Goal: Task Accomplishment & Management: Use online tool/utility

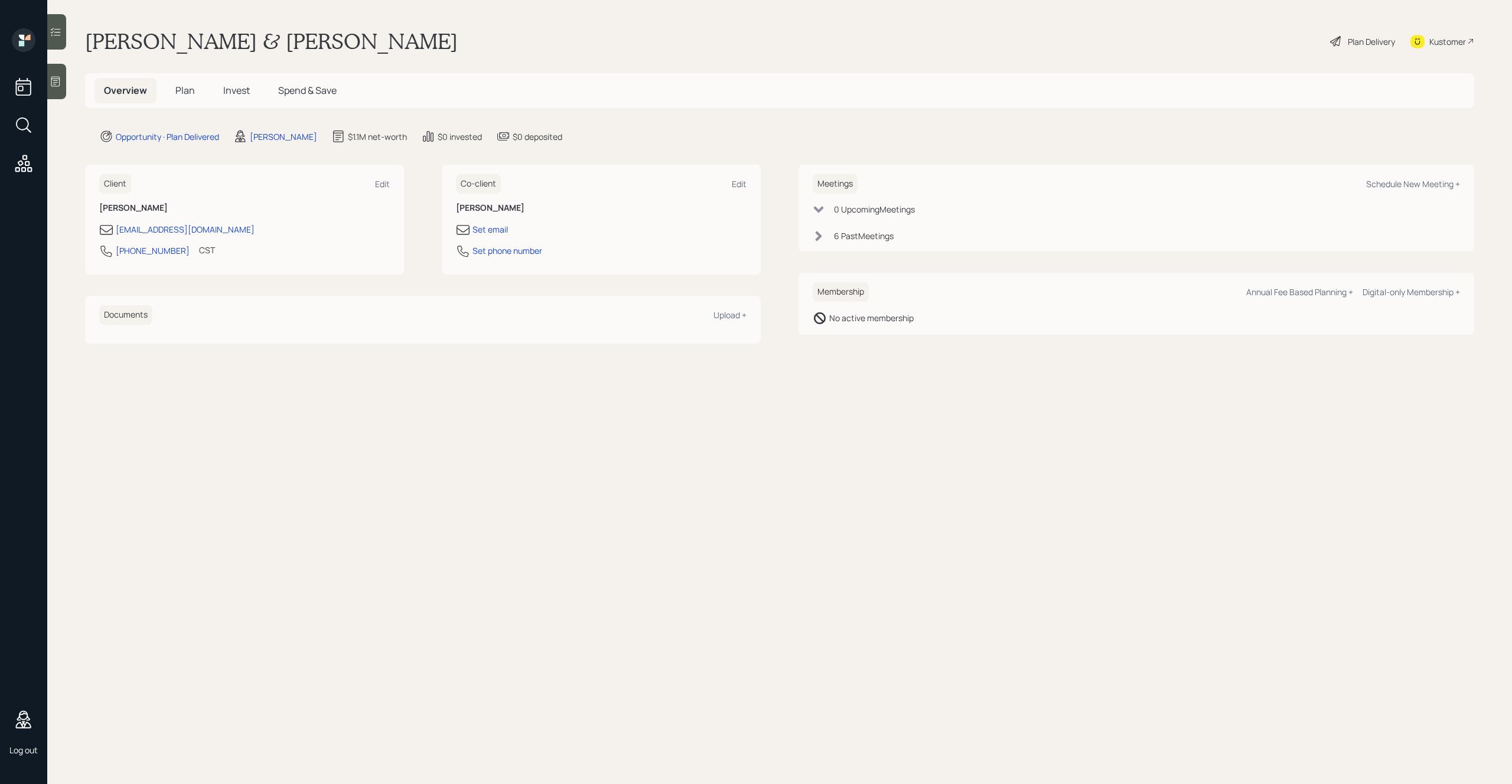
click at [820, 236] on icon at bounding box center [819, 236] width 6 height 10
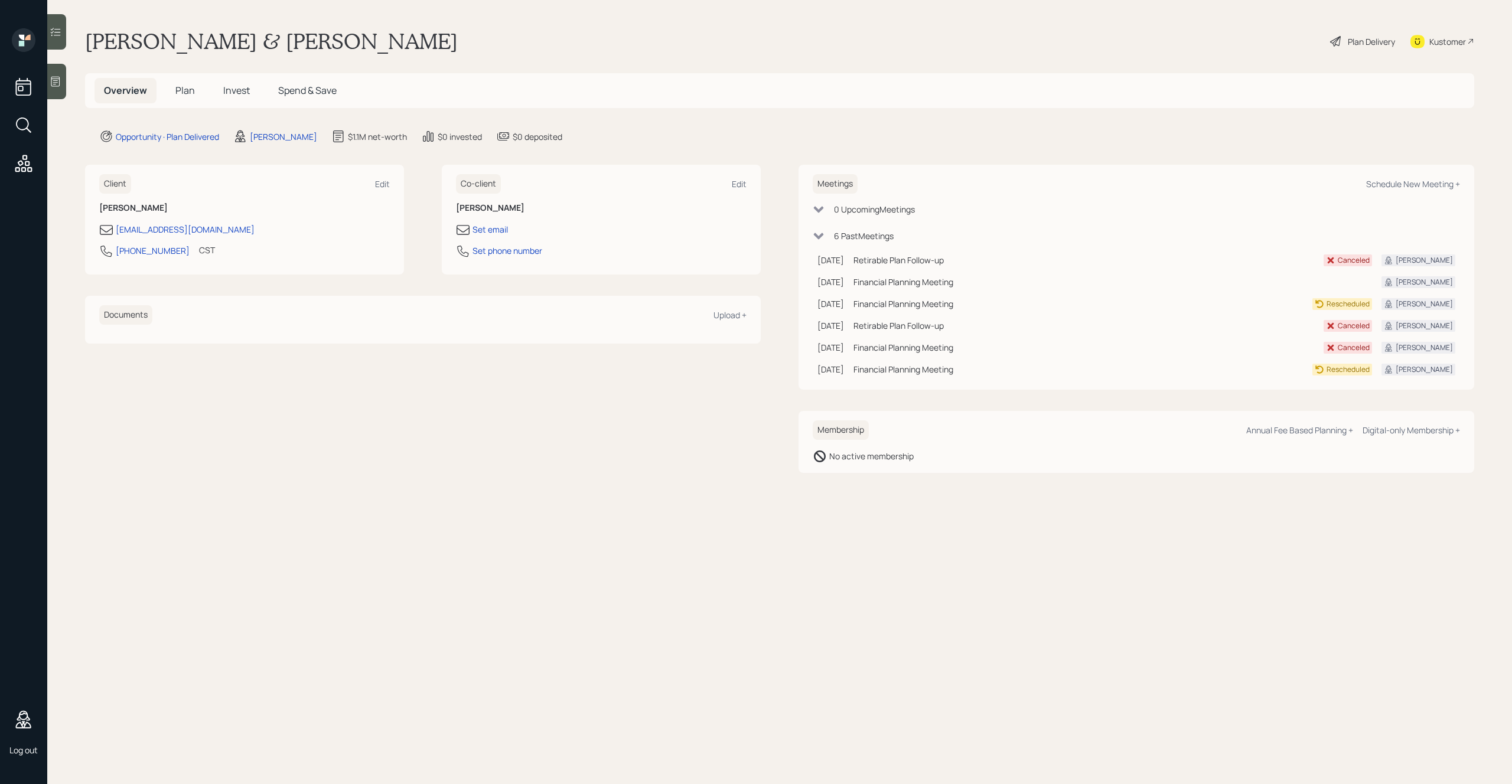
click at [61, 40] on div at bounding box center [56, 32] width 19 height 35
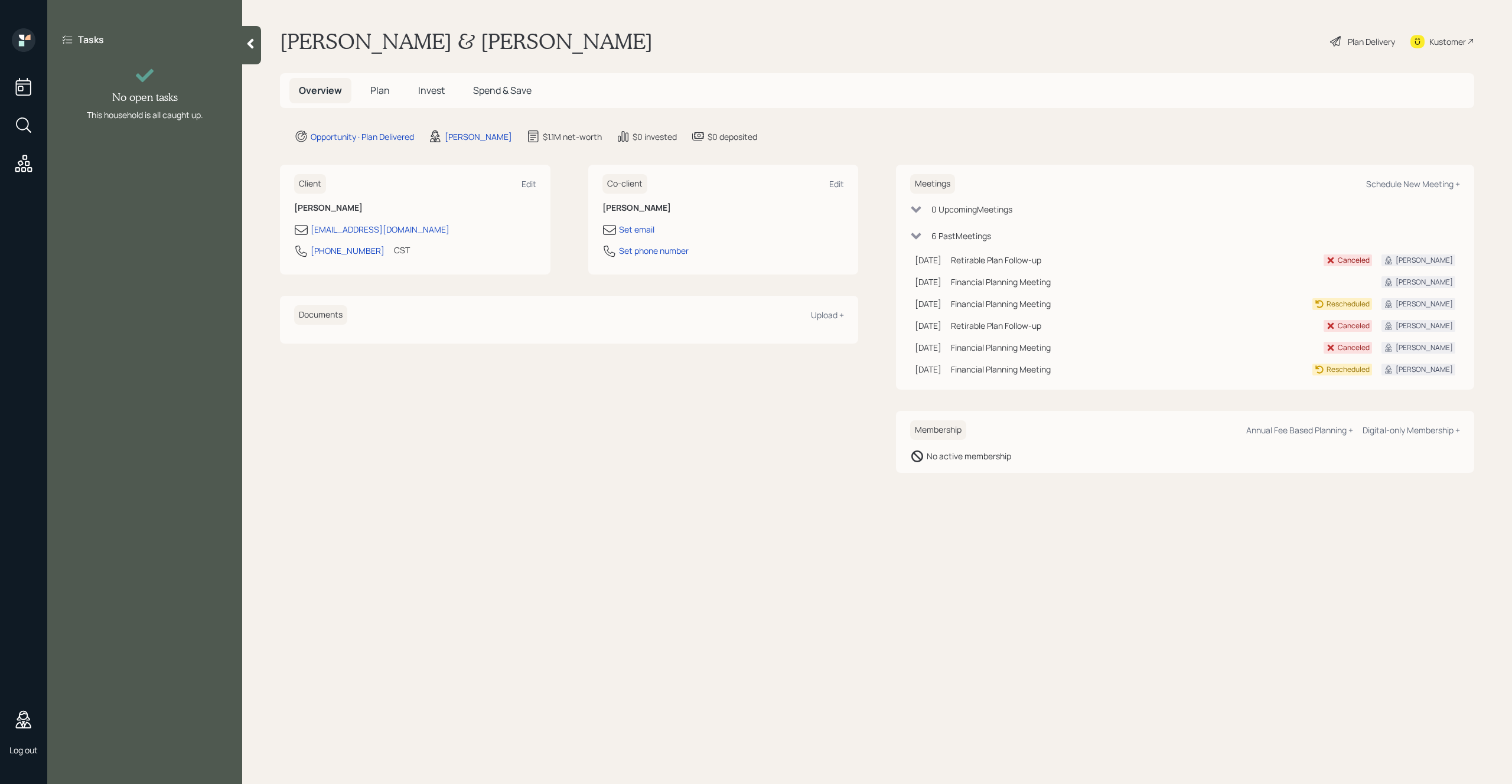
click at [249, 33] on div at bounding box center [251, 45] width 19 height 38
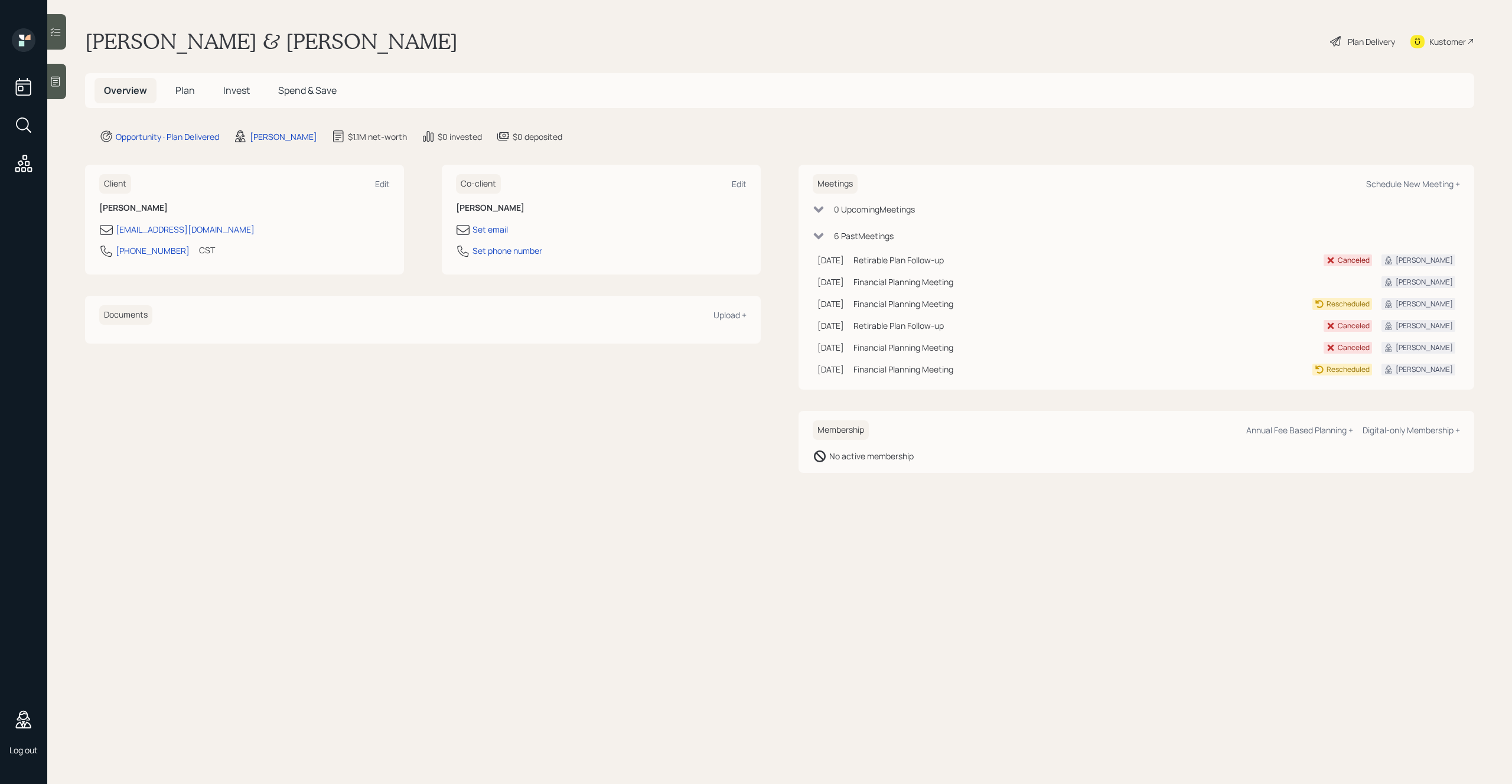
click at [55, 89] on div at bounding box center [56, 81] width 19 height 35
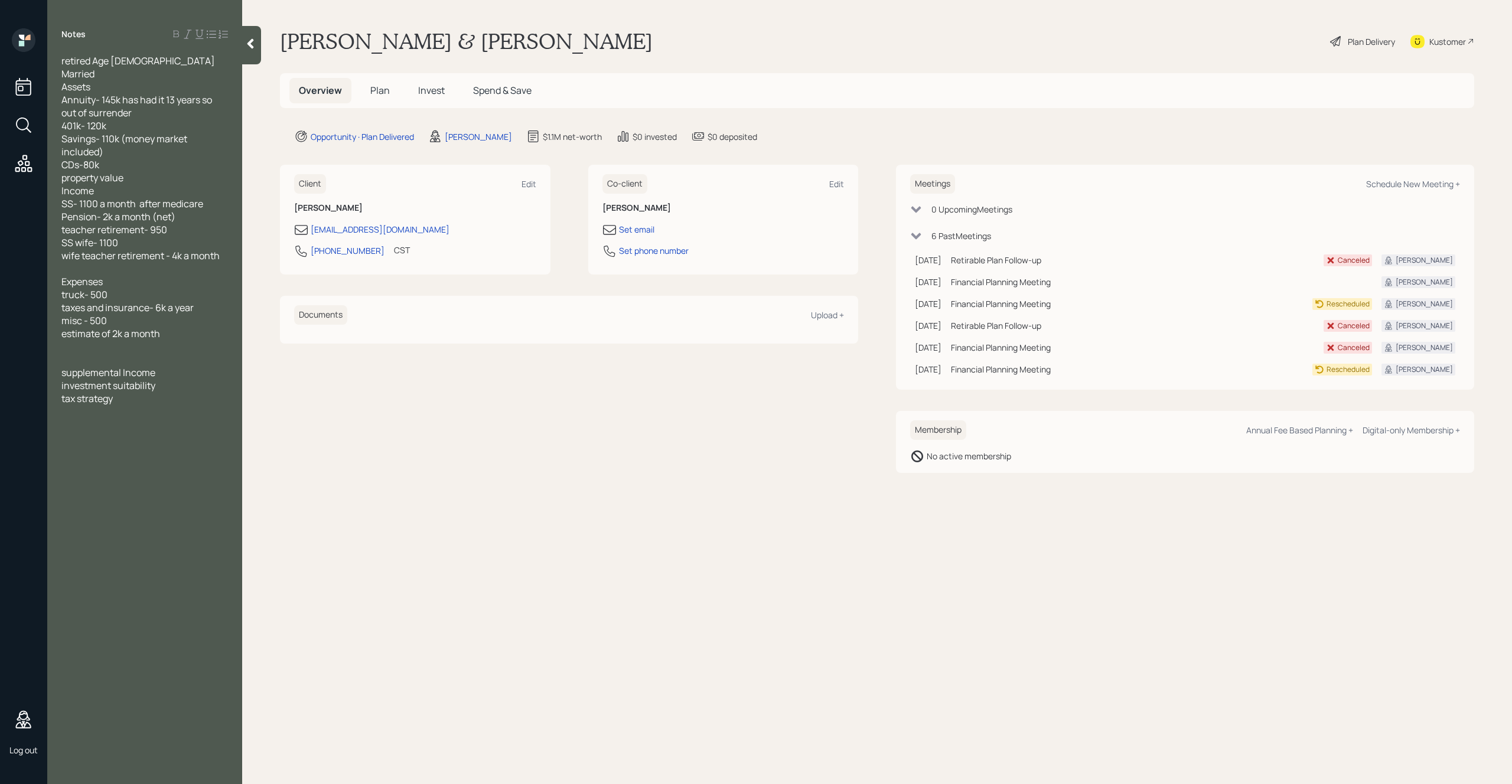
click at [258, 52] on div at bounding box center [251, 45] width 19 height 38
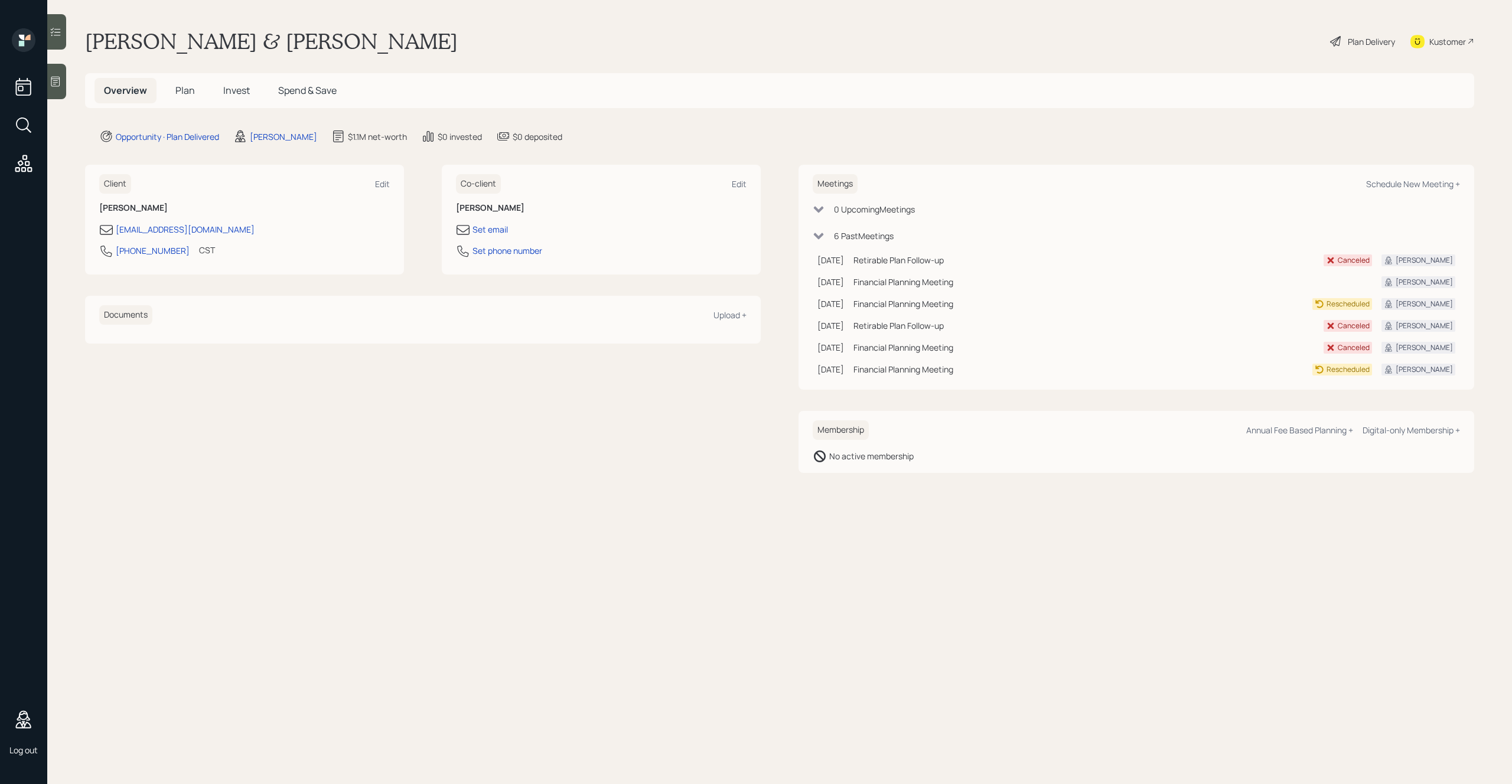
click at [18, 43] on icon at bounding box center [23, 40] width 23 height 23
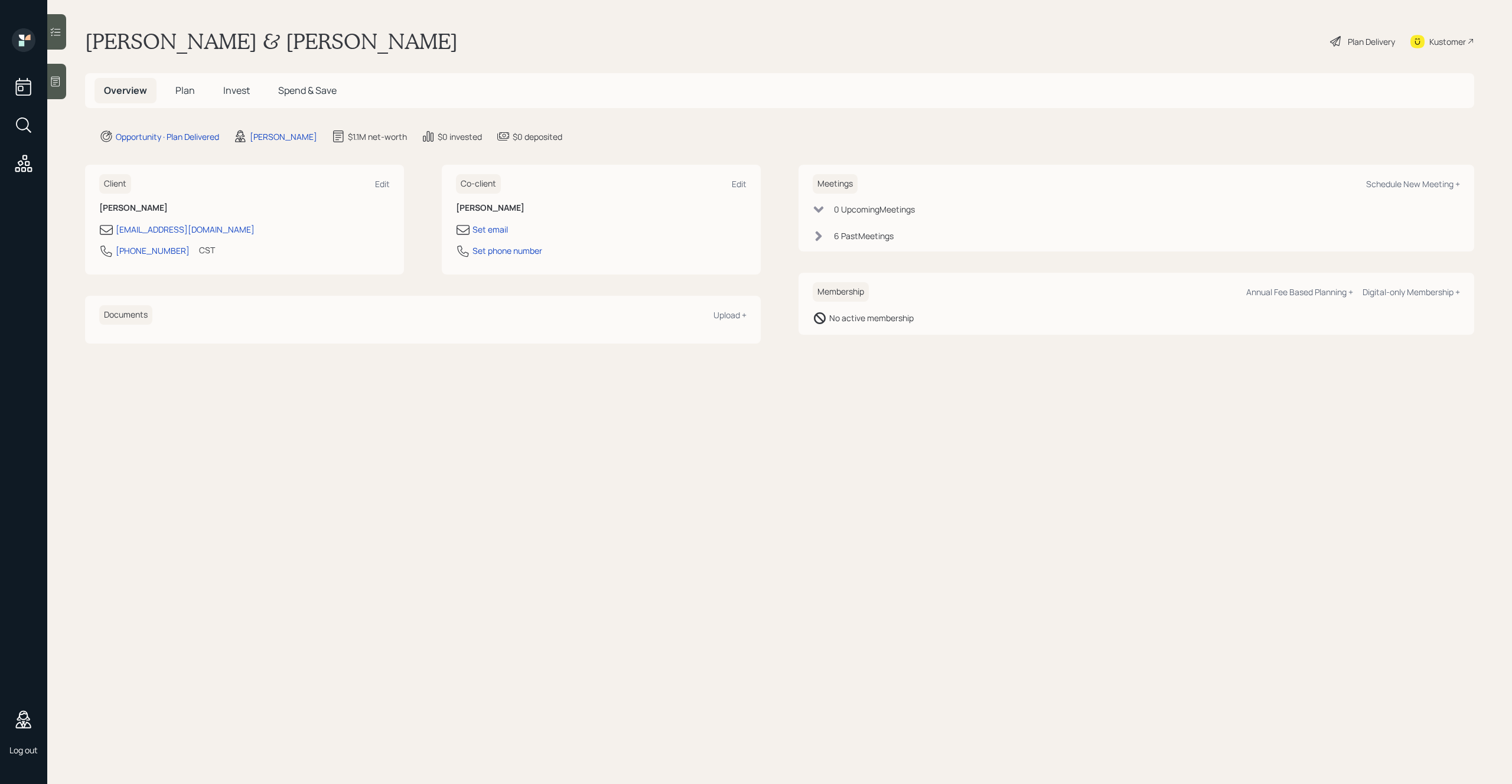
click at [21, 120] on icon at bounding box center [23, 126] width 22 height 22
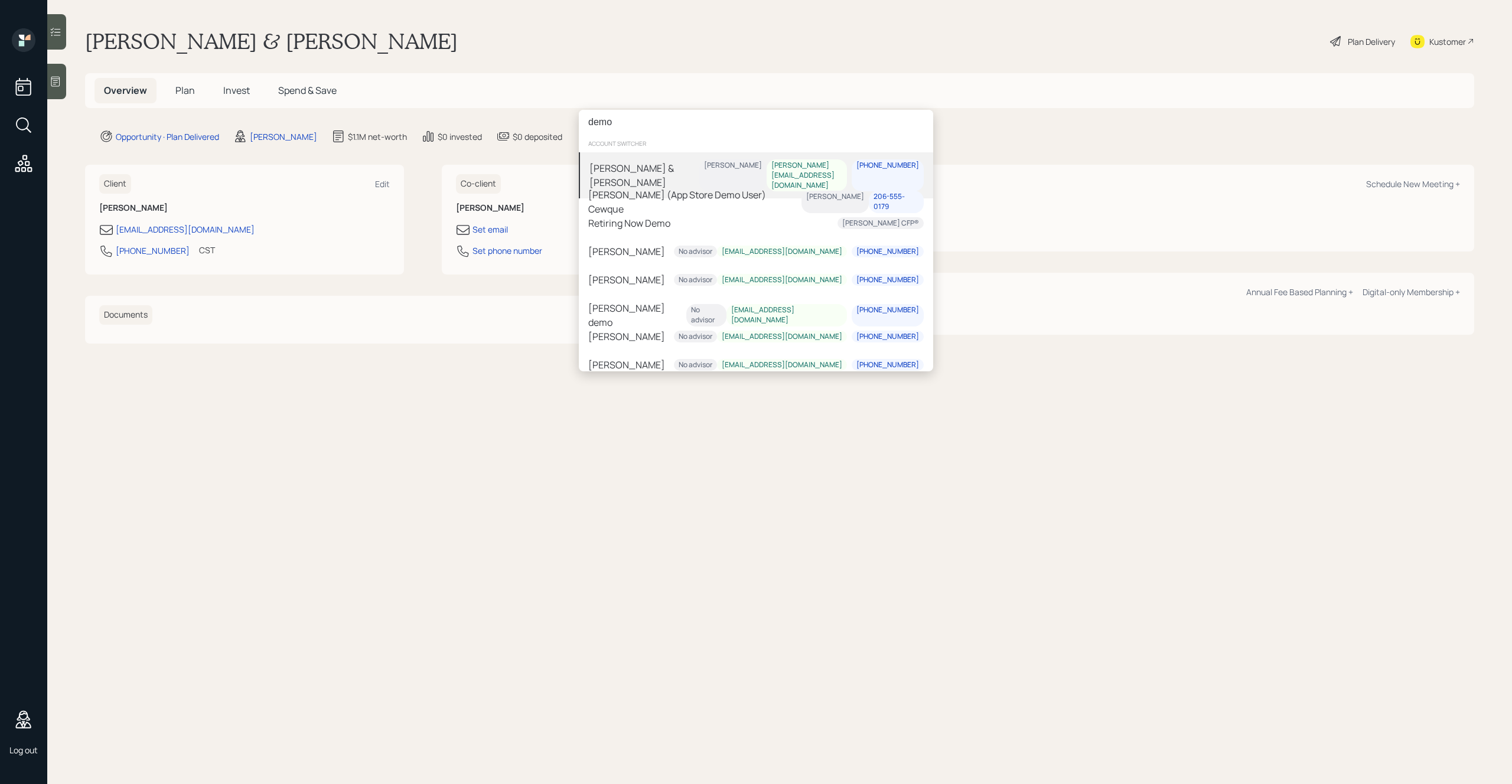
type input "demo"
